Goal: Task Accomplishment & Management: Complete application form

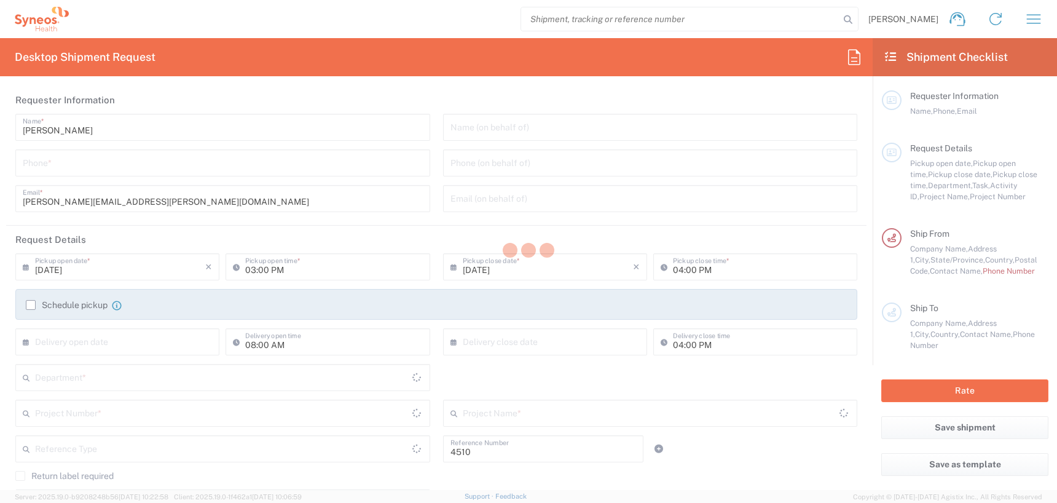
type input "Department"
type input "[US_STATE]"
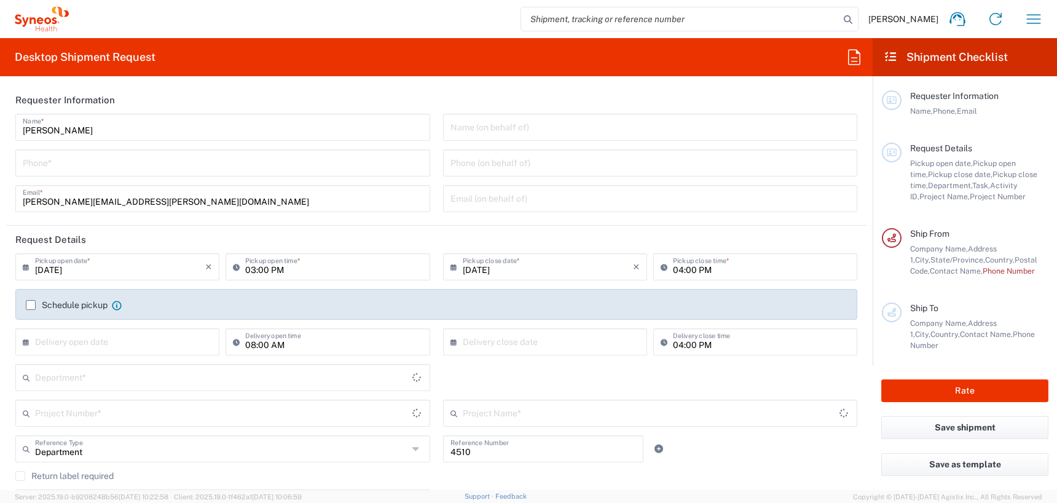
type input "[GEOGRAPHIC_DATA]"
type input "Syneos Health, LLC-[GEOGRAPHIC_DATA] [GEOGRAPHIC_DATA] [GEOGRAPHIC_DATA]"
click at [1031, 19] on icon "button" at bounding box center [1034, 19] width 20 height 20
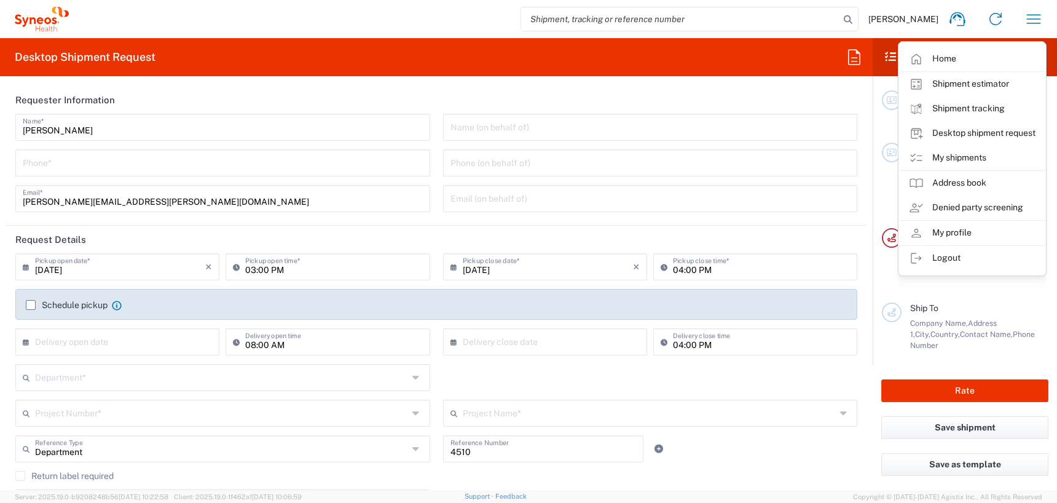
click at [971, 158] on link "My shipments" at bounding box center [972, 158] width 146 height 25
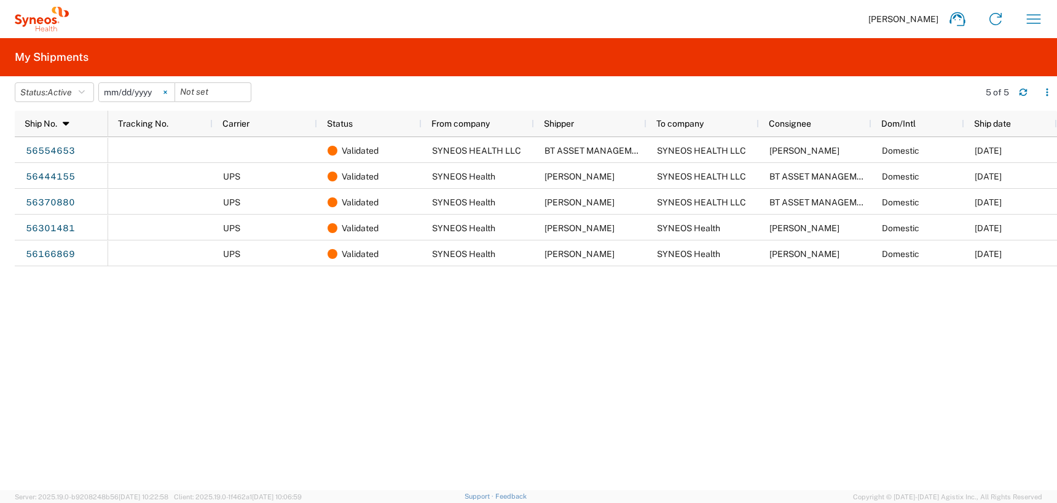
click at [167, 93] on icon at bounding box center [164, 92] width 3 height 3
click at [85, 93] on icon "button" at bounding box center [82, 92] width 6 height 9
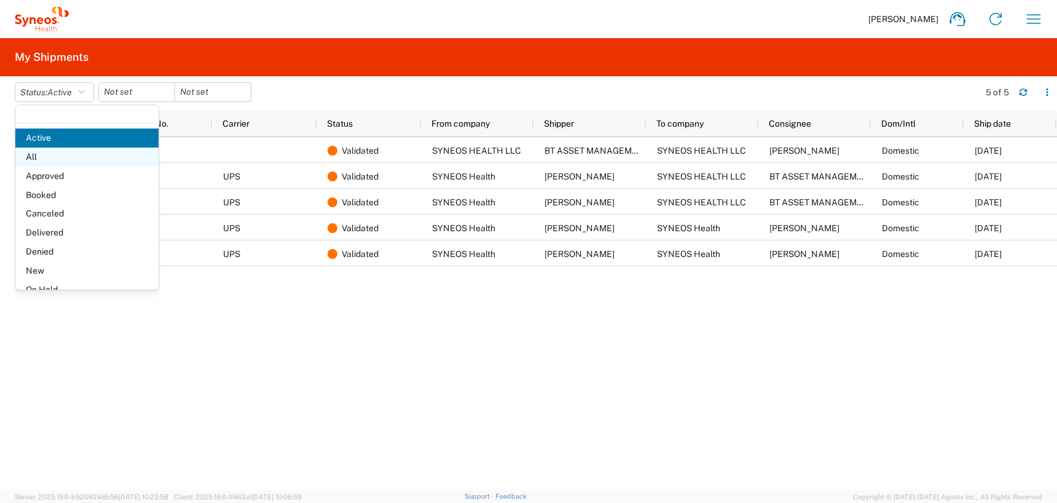
click at [63, 159] on span "All" at bounding box center [86, 156] width 143 height 19
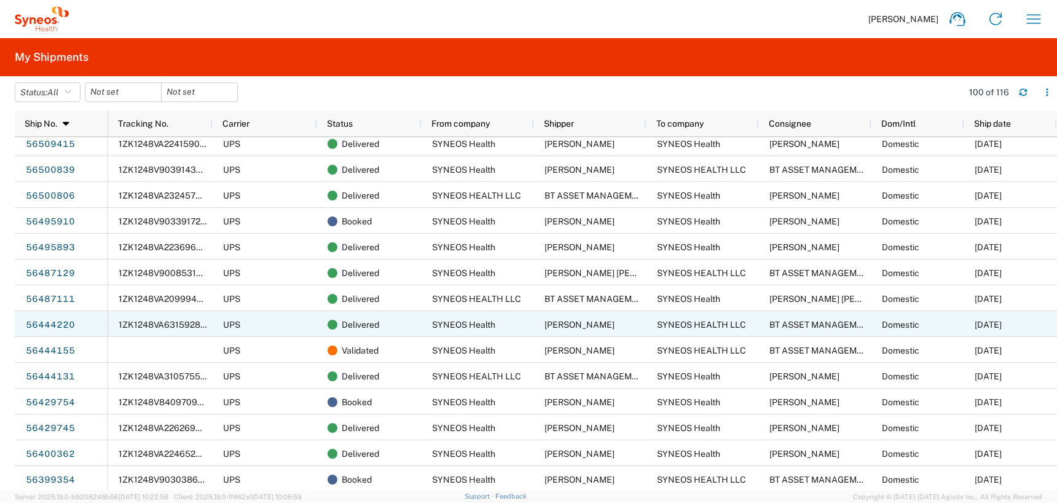
scroll to position [1111, 0]
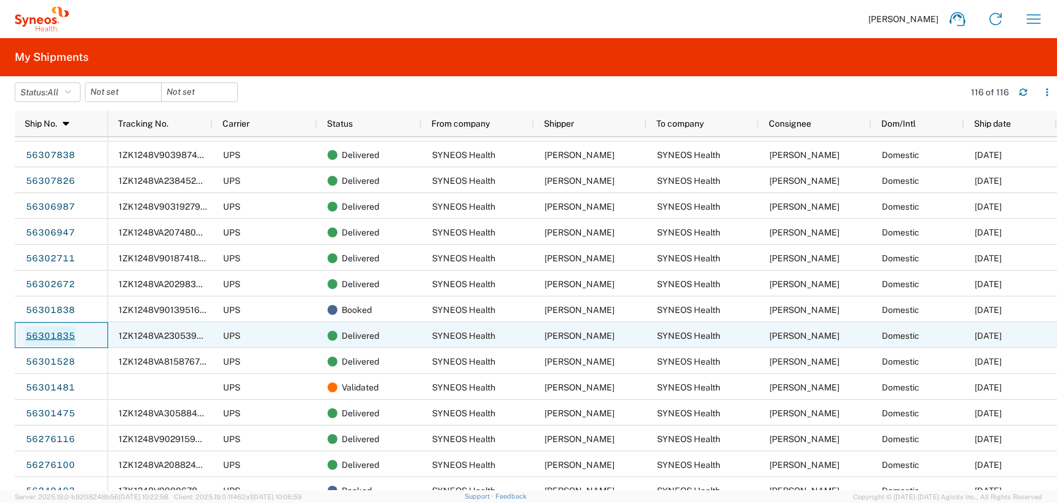
click at [44, 332] on link "56301835" at bounding box center [50, 336] width 50 height 20
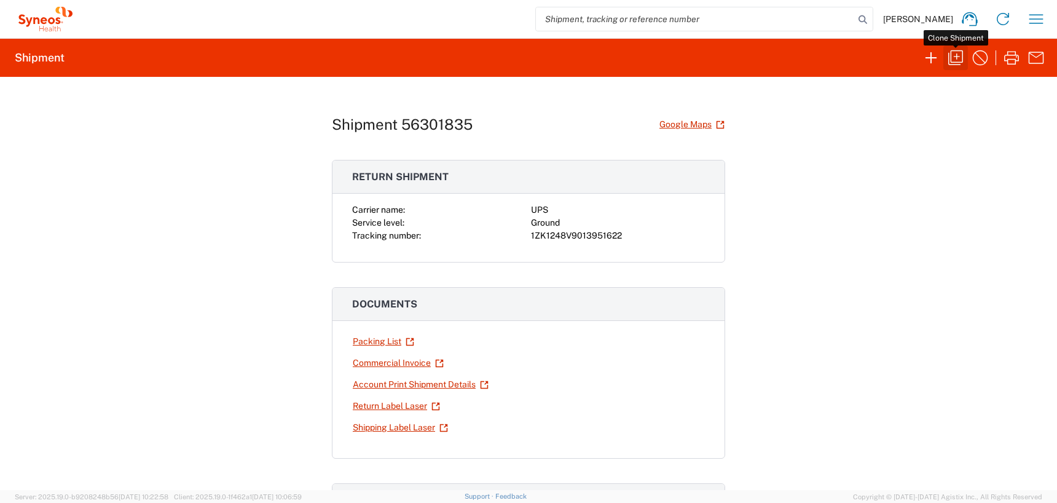
click at [954, 53] on icon "button" at bounding box center [956, 58] width 20 height 20
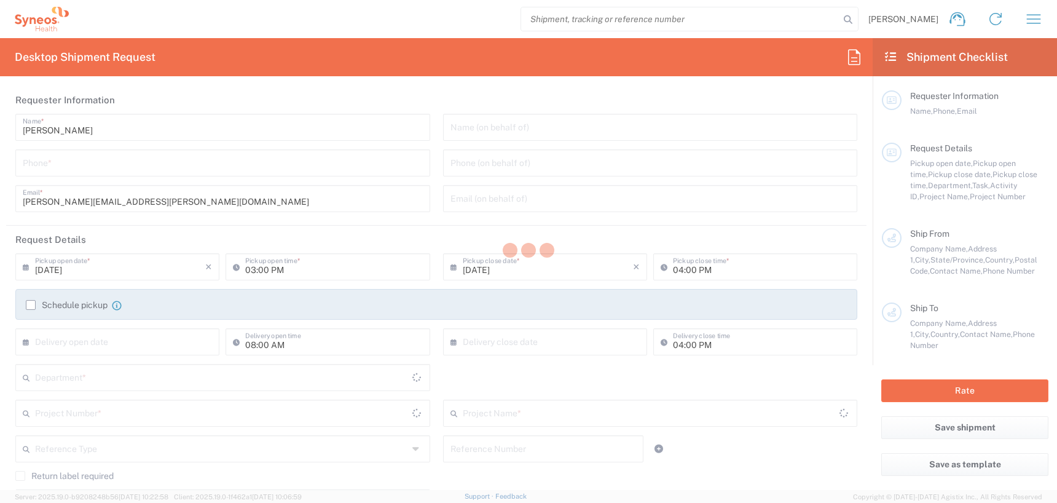
type input "6468226109"
type input "04:00 PM"
type input "07:00 PM"
type input "Customer Ref"
type input "4510 DEPARTMENTAL EXPENSE"
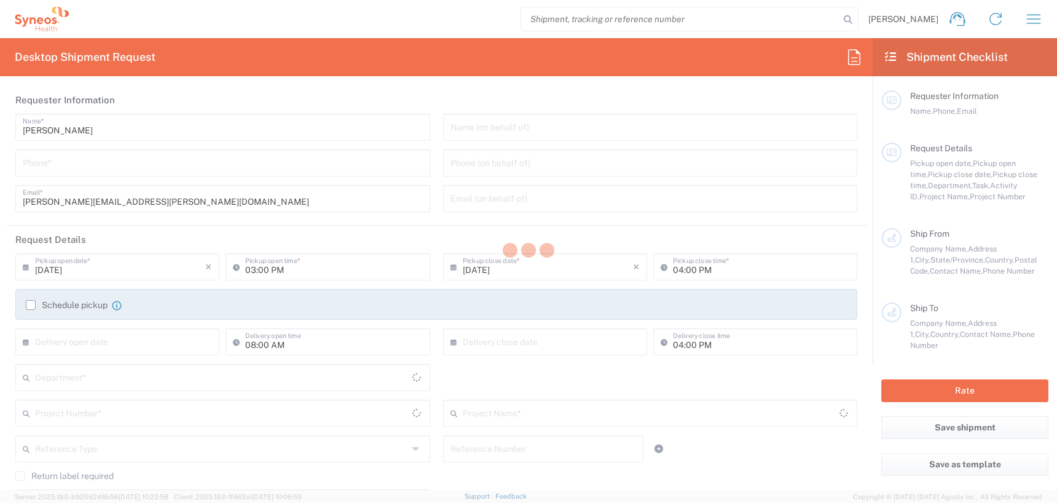
type input "SYNEOS Health"
type input "[STREET_ADDRESS][PERSON_NAME]"
type input "40th Floor"
type input "[US_STATE]"
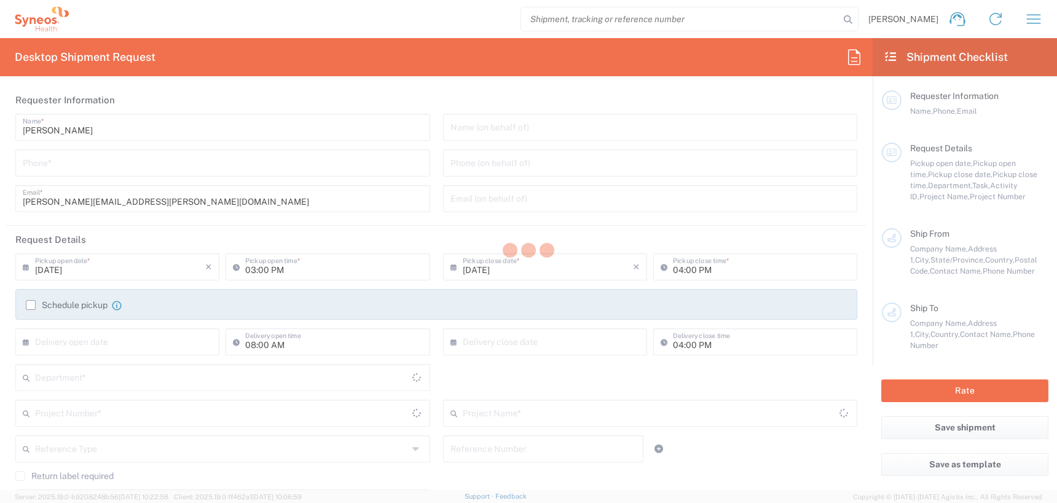
type input "10281"
type input "[PERSON_NAME]"
type input "6468226109"
type input "[PERSON_NAME][EMAIL_ADDRESS][PERSON_NAME][DOMAIN_NAME]"
type input "Business (General)"
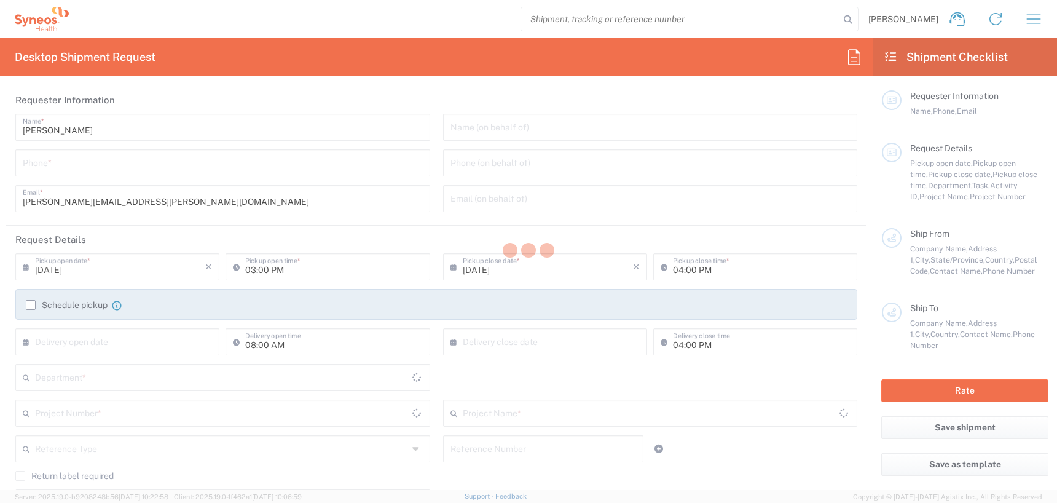
type input "SYNEOS Health"
type input "3A [PERSON_NAME] Court"
type input "Westerly"
type input "[GEOGRAPHIC_DATA]"
type input "02891"
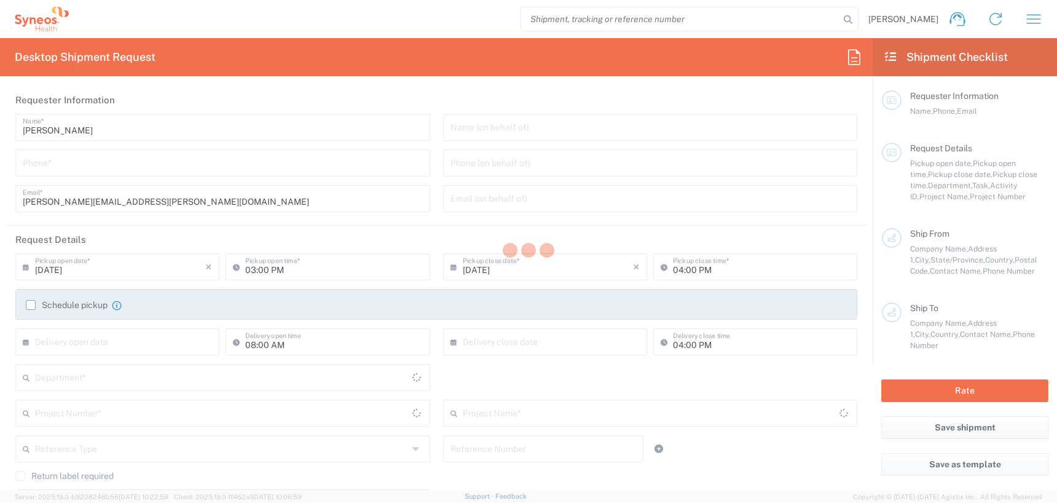
type input "[PERSON_NAME]"
type input "[PHONE_NUMBER]"
type input "[PERSON_NAME][EMAIL_ADDRESS][PERSON_NAME][DOMAIN_NAME]"
type input "Residential/Home"
type input "Adult Signature Required"
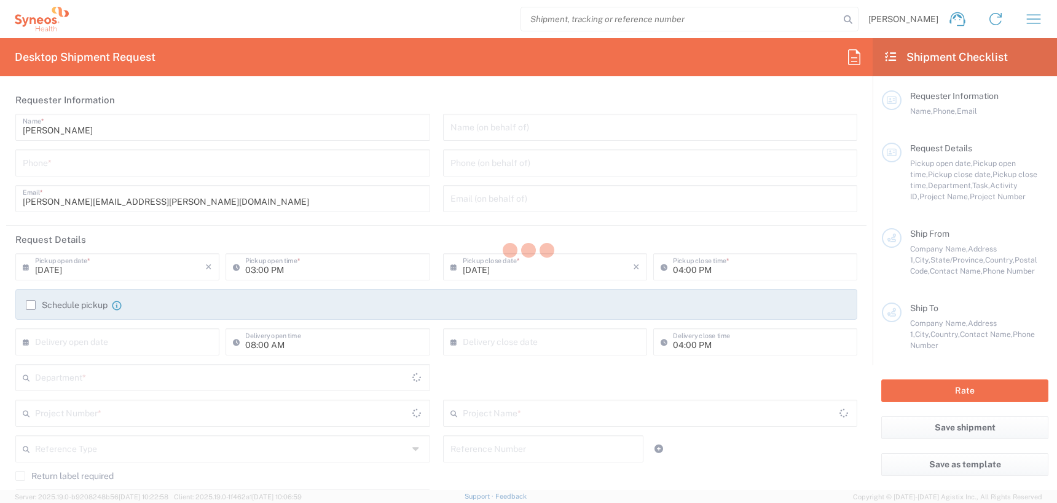
type input "Sender/Shipper"
type input "Yes"
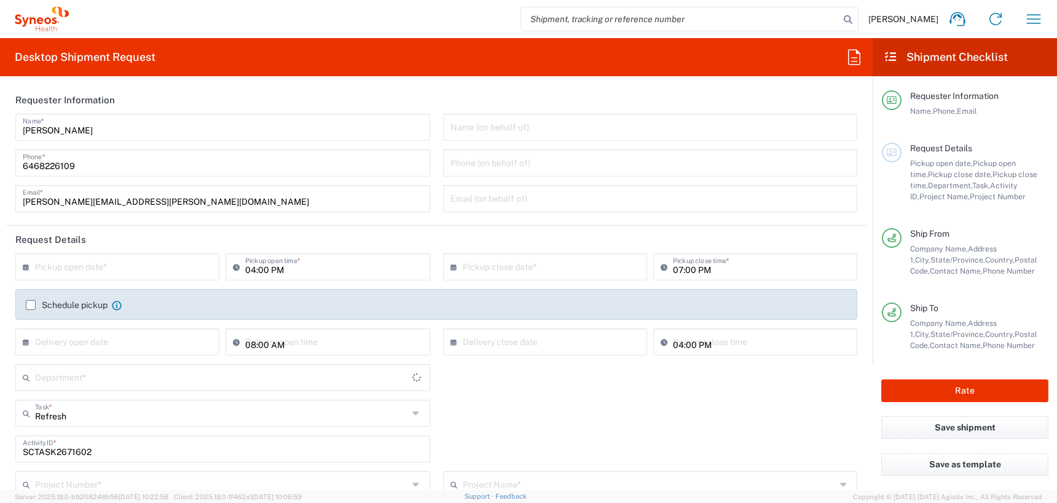
type input "[US_STATE]"
type input "USD"
type input "4510"
type input "Your Packaging"
type input "Ground"
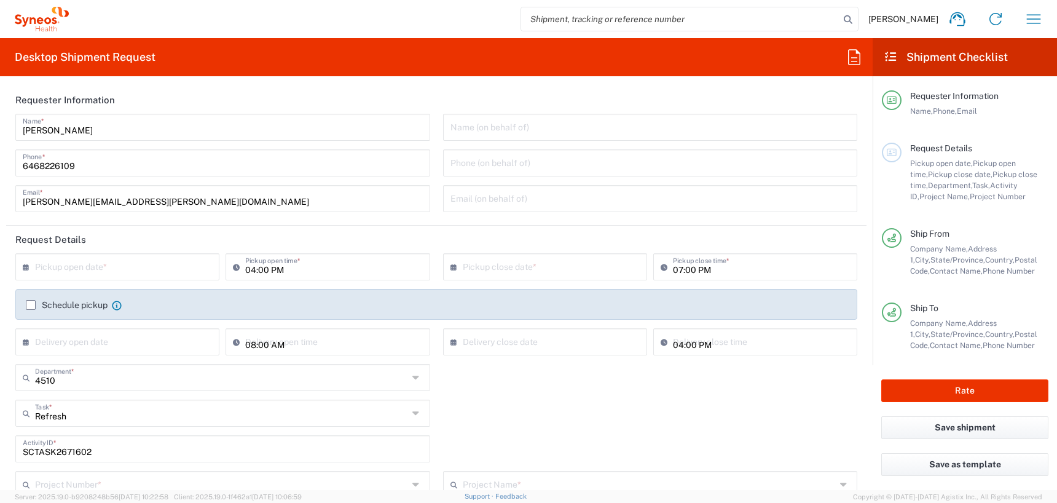
type input "4510 DEPARTMENTAL EXPENSE"
click at [63, 269] on input "text" at bounding box center [120, 266] width 170 height 22
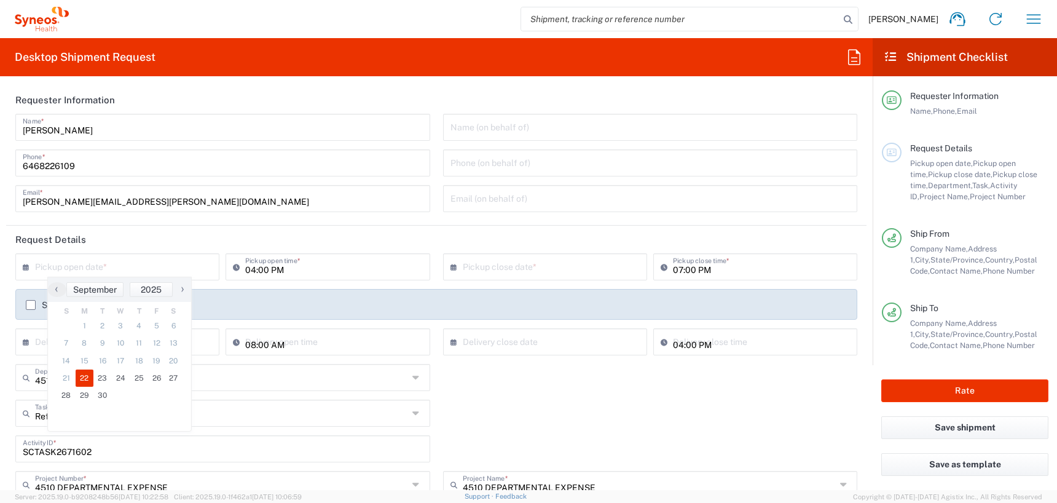
click at [87, 377] on span "22" at bounding box center [85, 377] width 18 height 17
type input "[DATE]"
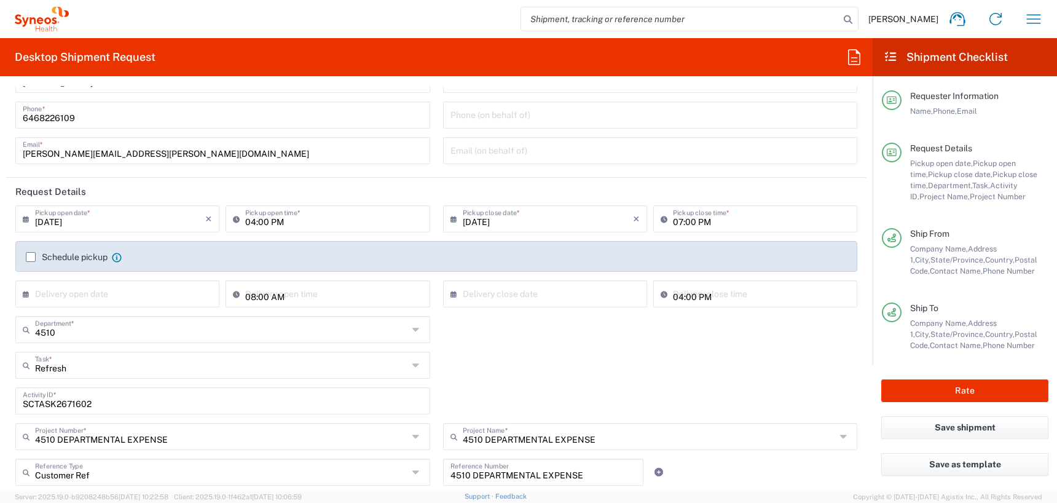
scroll to position [84, 0]
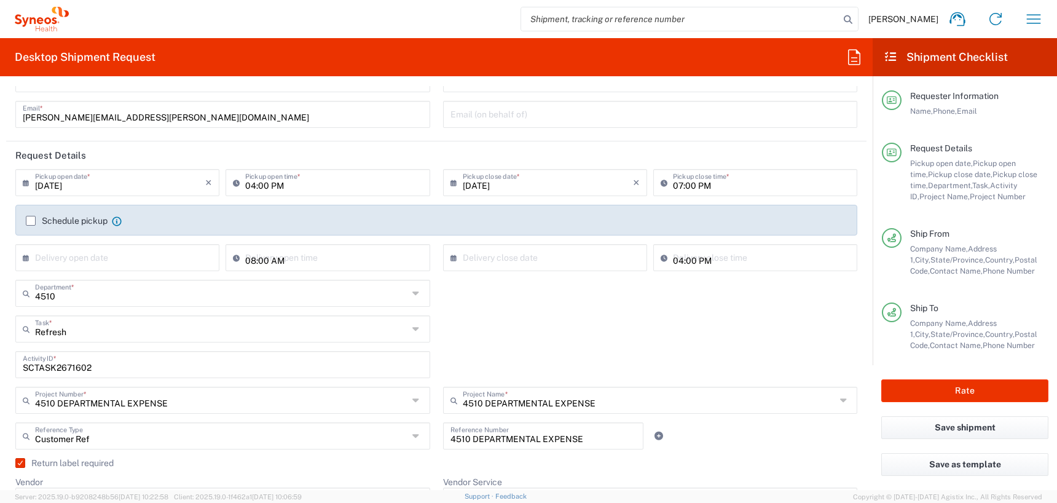
click at [57, 365] on input "SCTASK2671602" at bounding box center [223, 364] width 400 height 22
paste input "719547"
type input "SCTASK2719547"
click at [437, 382] on div "SCTASK2719547 Activity ID *" at bounding box center [436, 369] width 855 height 36
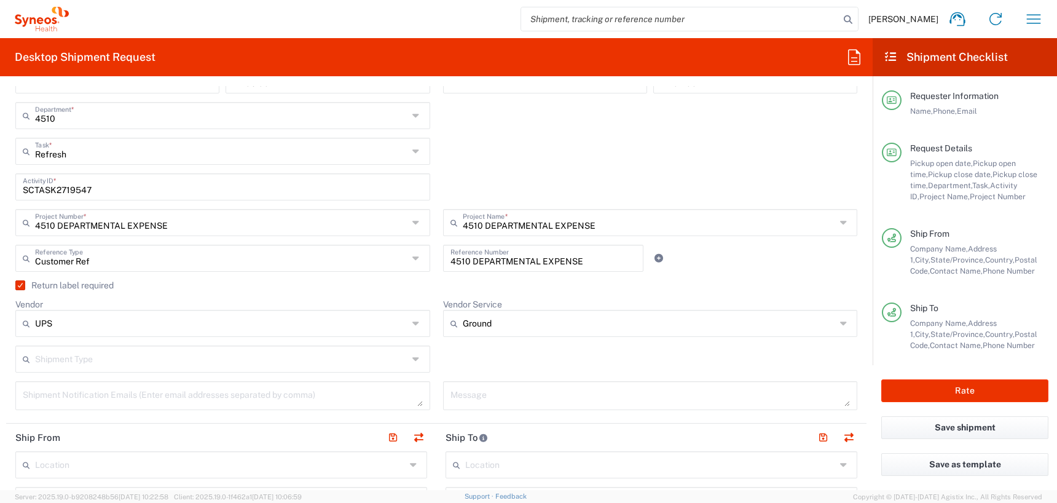
scroll to position [281, 0]
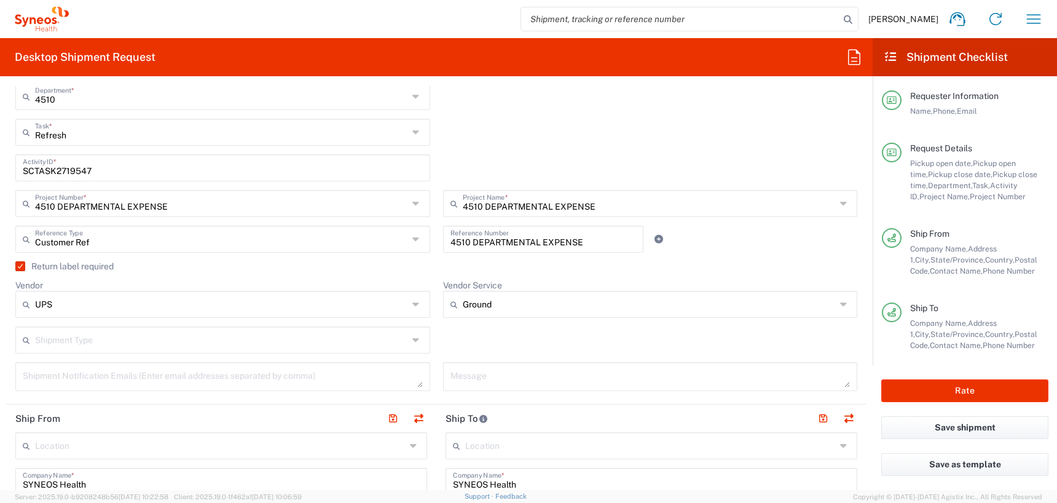
click at [20, 268] on label "Return label required" at bounding box center [64, 266] width 98 height 10
click at [17, 266] on input "Return label required" at bounding box center [17, 266] width 0 height 0
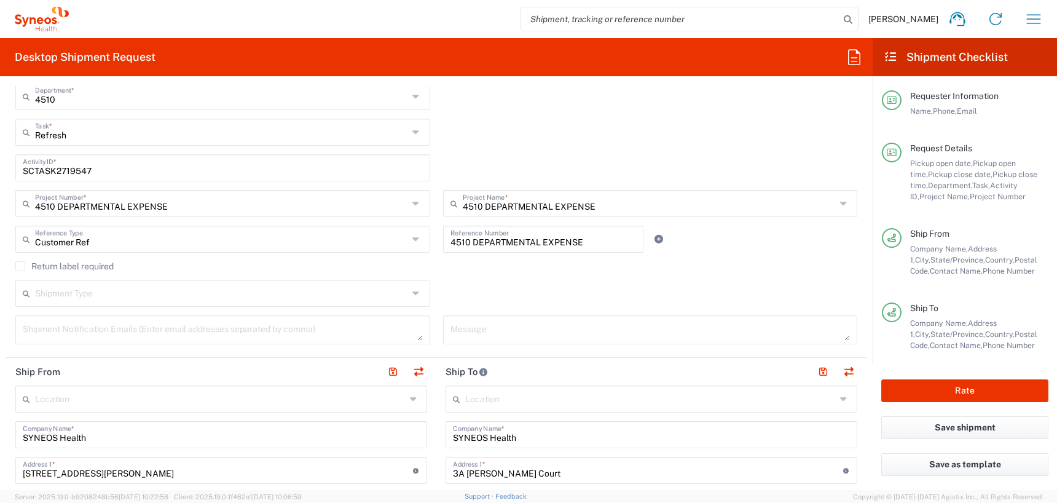
click at [20, 268] on label "Return label required" at bounding box center [64, 266] width 98 height 10
click at [20, 266] on input "Return label required" at bounding box center [20, 266] width 0 height 0
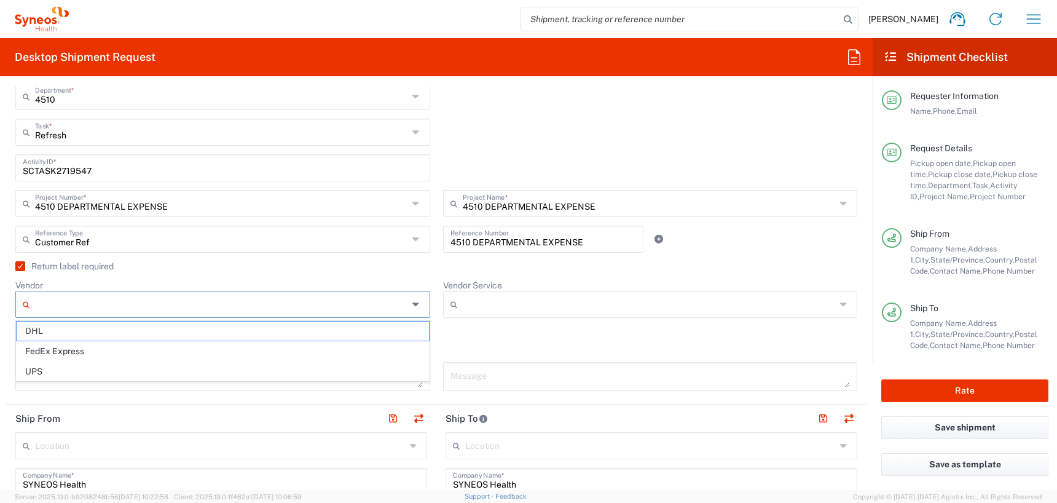
click at [124, 302] on input "Vendor" at bounding box center [221, 304] width 373 height 20
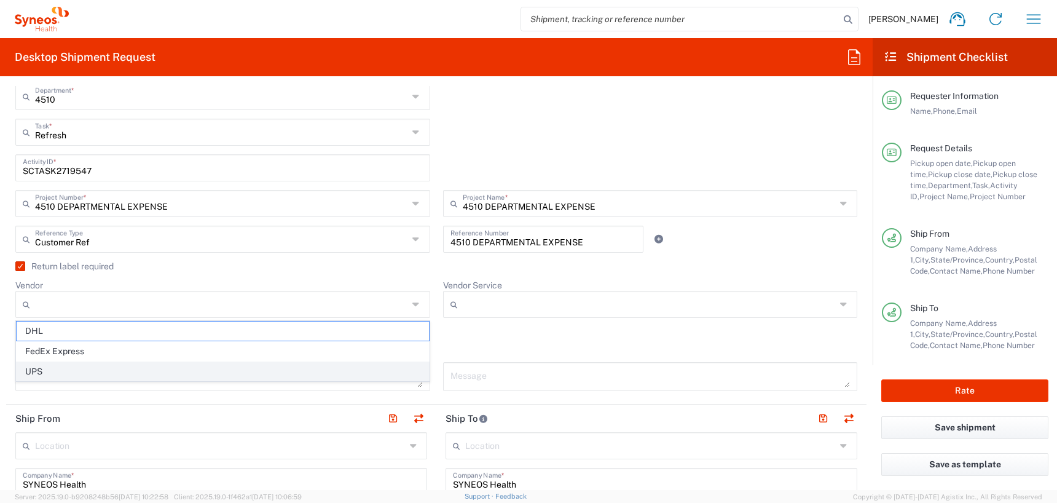
click at [113, 369] on span "UPS" at bounding box center [223, 371] width 412 height 19
type input "UPS"
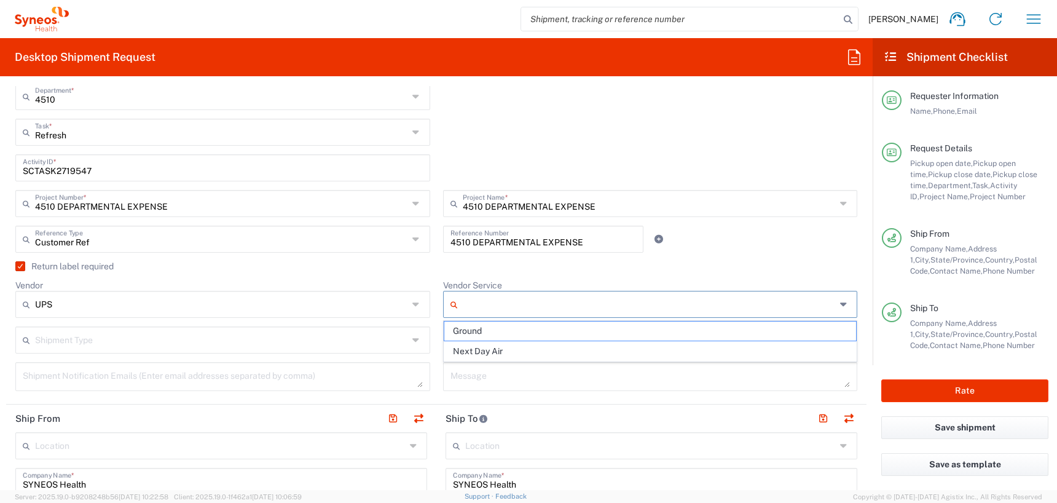
click at [476, 300] on input "Vendor Service" at bounding box center [649, 304] width 373 height 20
click at [482, 329] on span "Ground" at bounding box center [650, 330] width 412 height 19
type input "Ground"
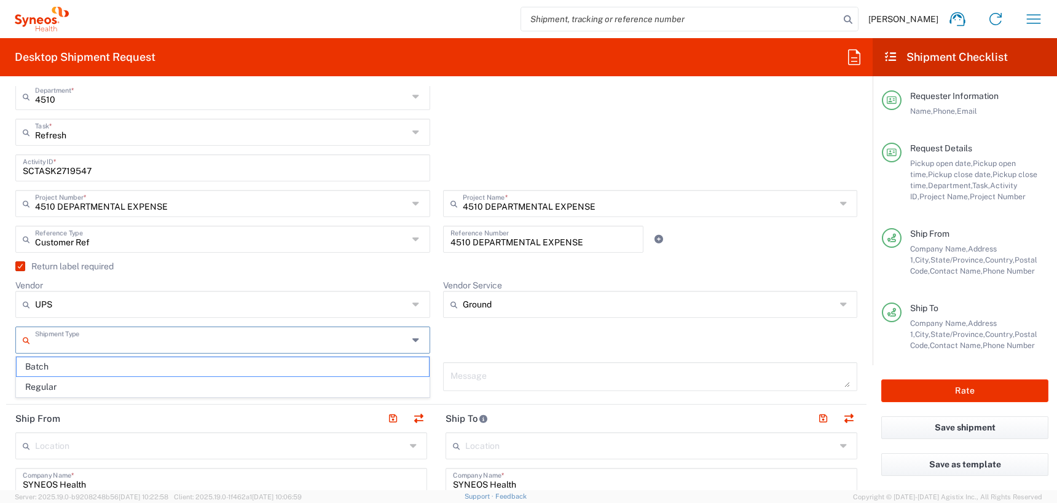
click at [243, 342] on input "text" at bounding box center [221, 339] width 373 height 22
click at [230, 386] on span "Regular" at bounding box center [223, 386] width 412 height 19
type input "Regular"
click at [435, 361] on div "[DATE] × Pickup open date * Cancel Apply 04:00 PM Pickup open time * [DATE] × P…" at bounding box center [436, 185] width 855 height 427
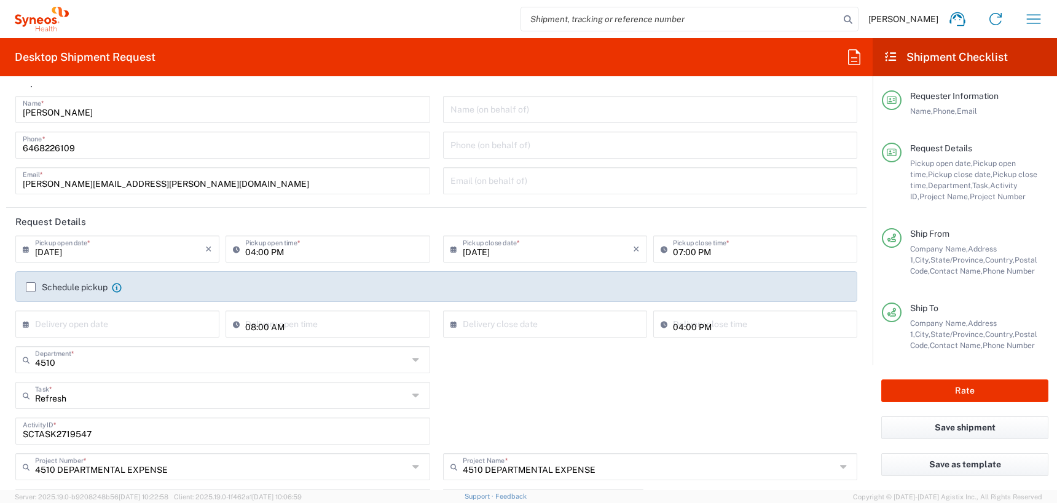
scroll to position [0, 0]
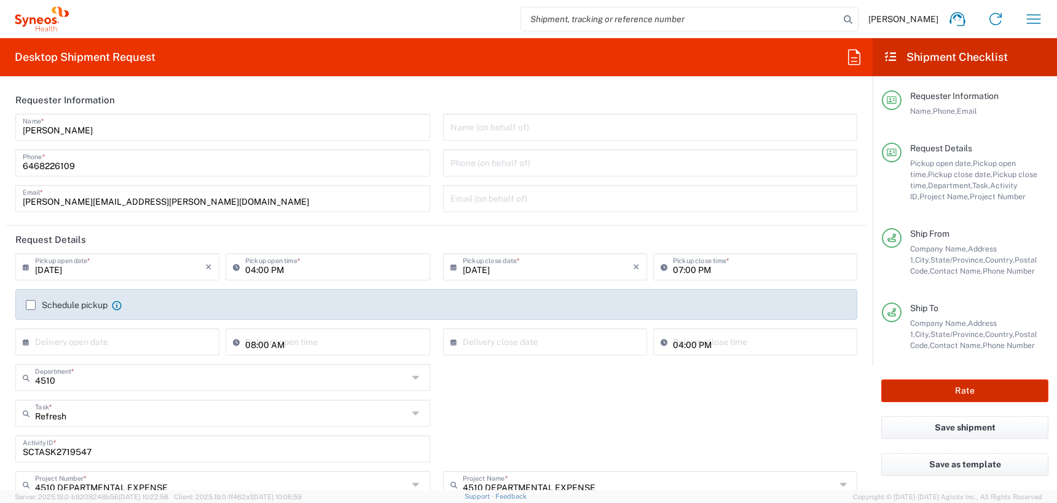
click at [970, 388] on button "Rate" at bounding box center [964, 390] width 167 height 23
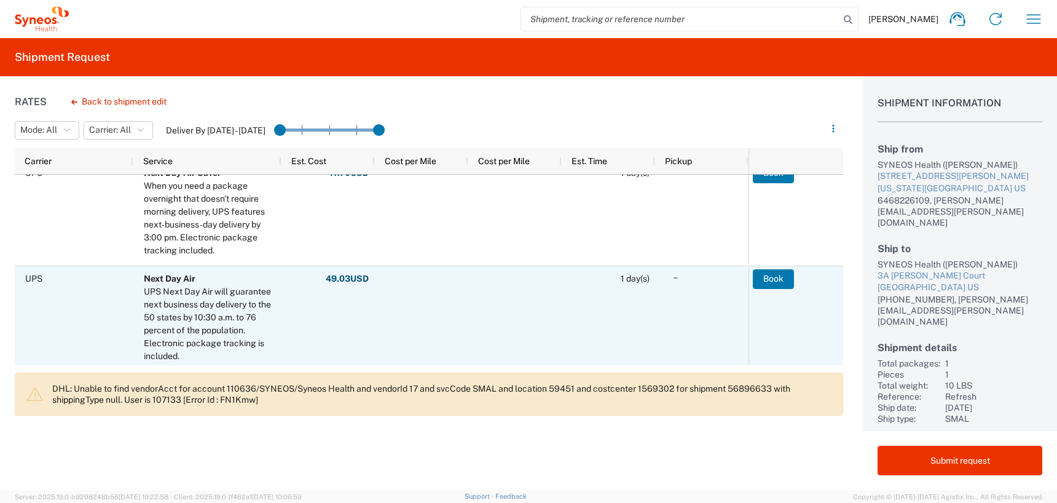
scroll to position [259, 0]
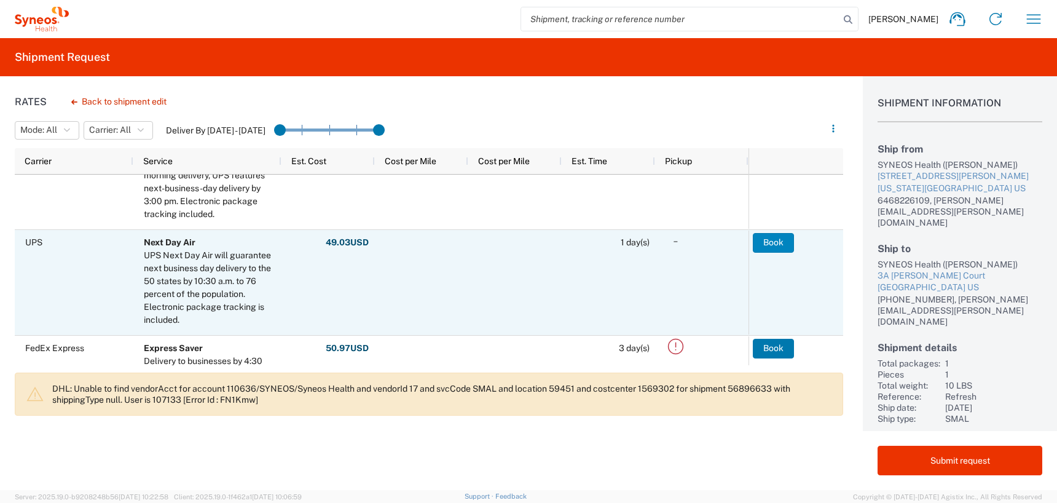
click at [774, 241] on button "Book" at bounding box center [773, 243] width 41 height 20
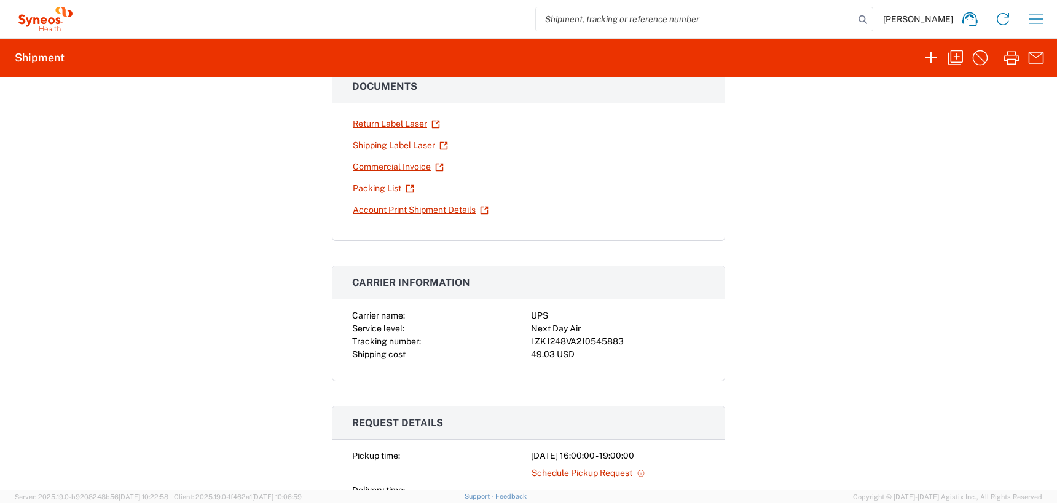
click at [585, 341] on div "1ZK1248VA210545883" at bounding box center [618, 341] width 174 height 13
copy div "1ZK1248VA210545883"
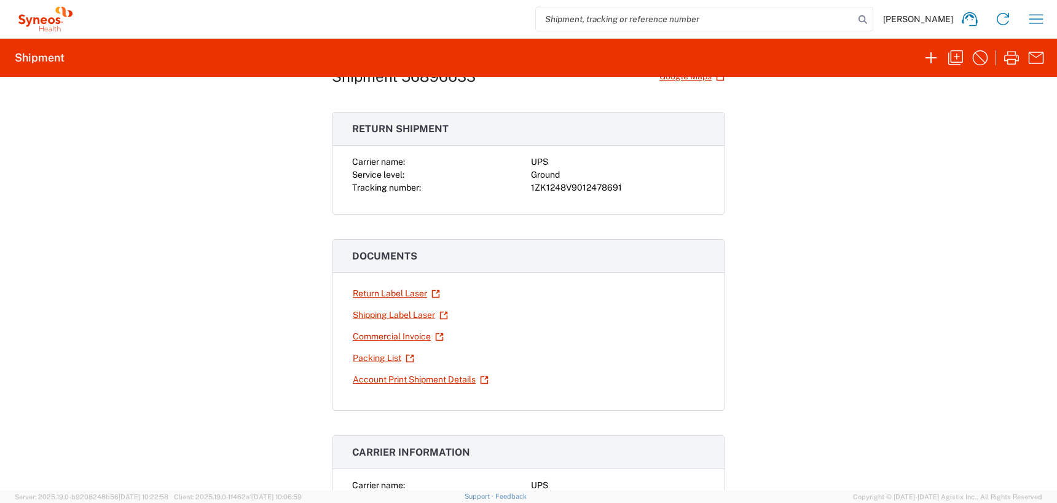
scroll to position [50, 0]
click at [377, 289] on link "Return Label Laser" at bounding box center [396, 292] width 88 height 22
click at [383, 312] on link "Shipping Label Laser" at bounding box center [400, 313] width 96 height 22
